Goal: Task Accomplishment & Management: Use online tool/utility

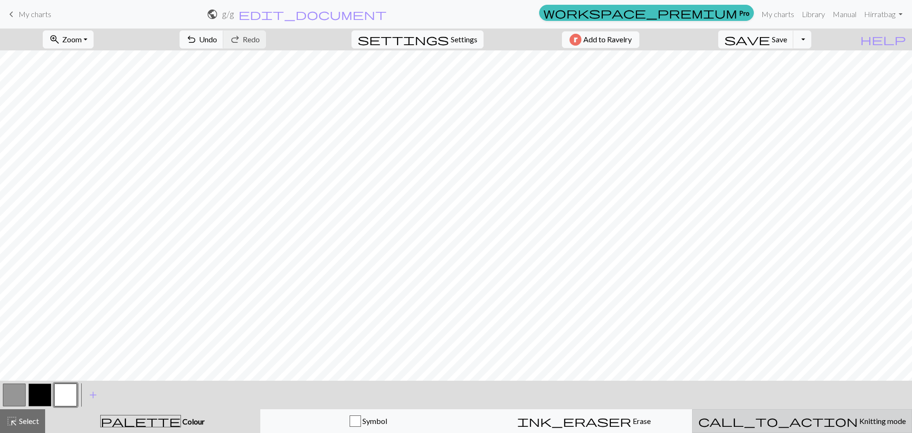
click at [781, 417] on span "call_to_action" at bounding box center [778, 420] width 160 height 13
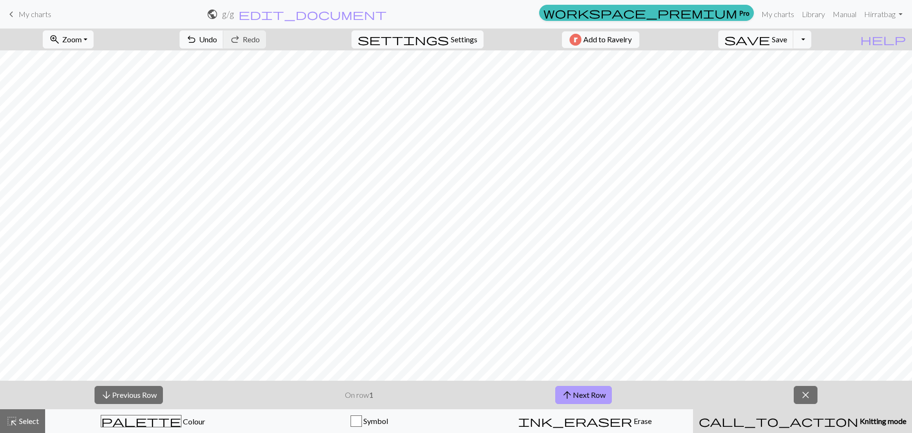
click at [607, 394] on button "arrow_upward Next Row" at bounding box center [583, 395] width 57 height 18
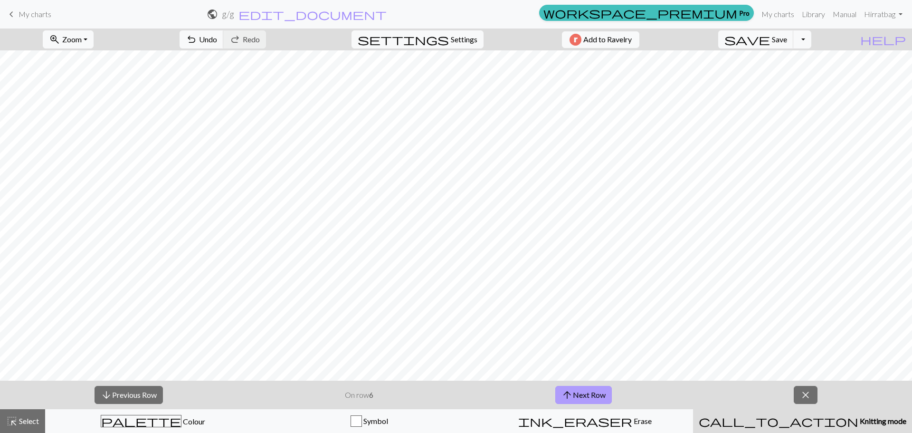
click at [607, 394] on button "arrow_upward Next Row" at bounding box center [583, 395] width 57 height 18
click at [807, 393] on span "close" at bounding box center [805, 394] width 11 height 13
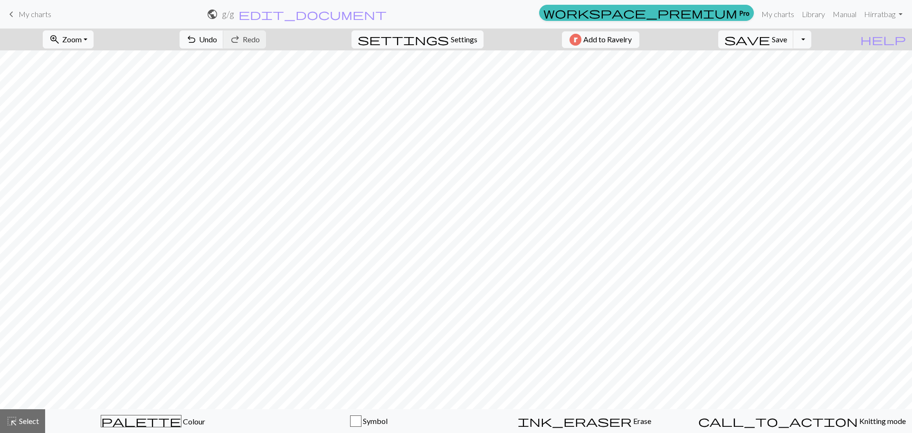
drag, startPoint x: 41, startPoint y: 14, endPoint x: 506, endPoint y: 29, distance: 465.1
click at [41, 14] on span "My charts" at bounding box center [35, 13] width 33 height 9
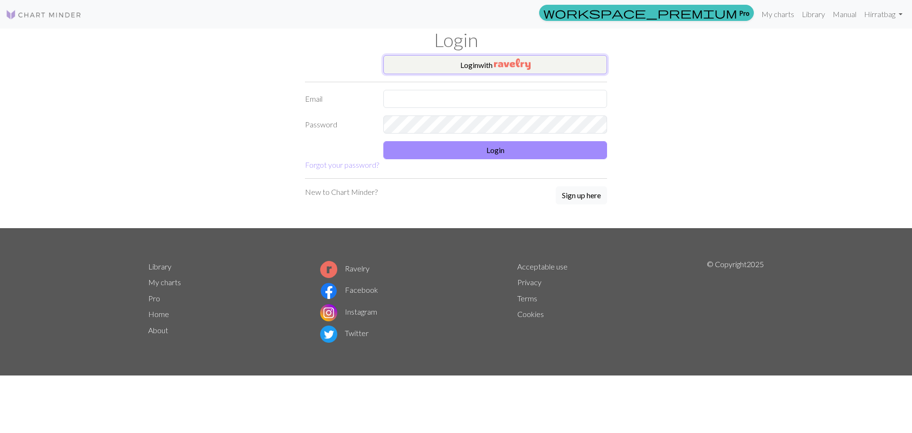
click at [517, 67] on img "button" at bounding box center [512, 63] width 37 height 11
